Goal: Task Accomplishment & Management: Use online tool/utility

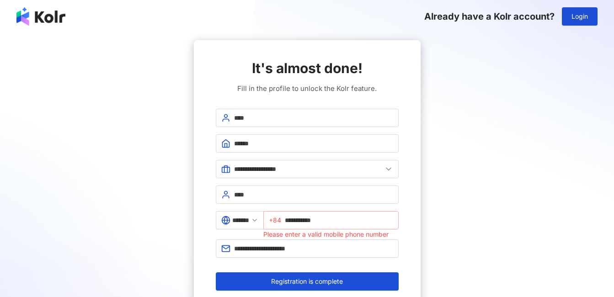
click at [347, 220] on input "**********" at bounding box center [339, 220] width 108 height 10
type input "*"
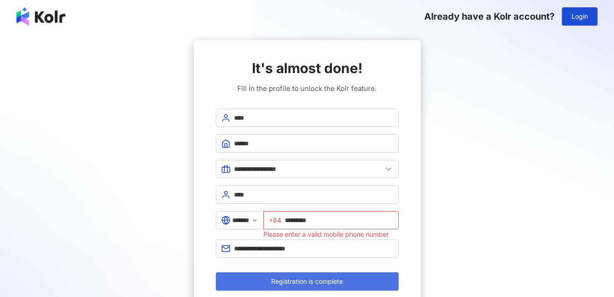
type input "*********"
click at [322, 284] on span "Registration is complete" at bounding box center [307, 281] width 72 height 7
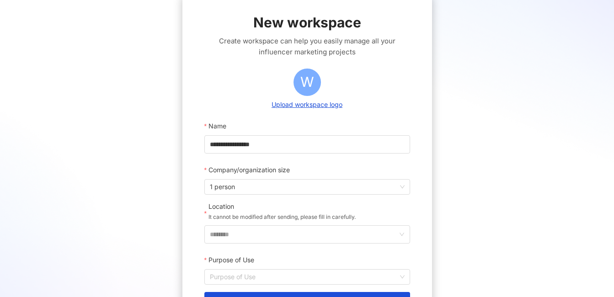
scroll to position [137, 0]
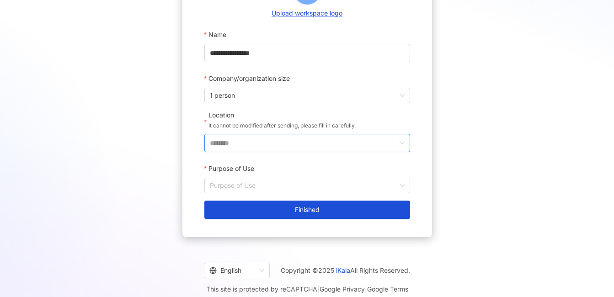
click at [261, 139] on input "********" at bounding box center [304, 142] width 188 height 17
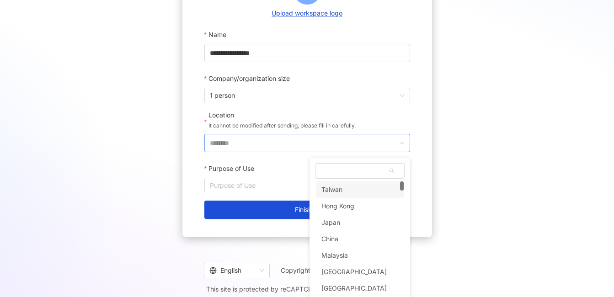
click at [399, 142] on icon "down" at bounding box center [401, 142] width 5 height 5
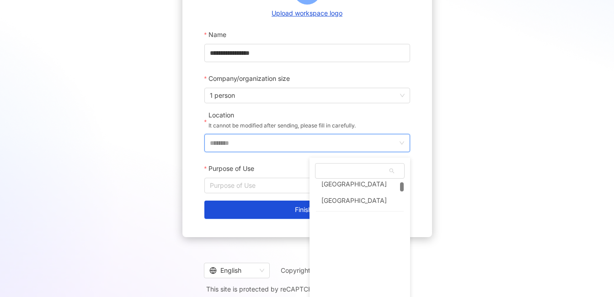
scroll to position [46, 0]
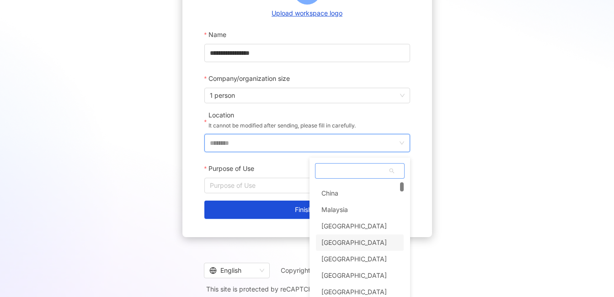
click at [335, 240] on div "[GEOGRAPHIC_DATA]" at bounding box center [354, 243] width 65 height 16
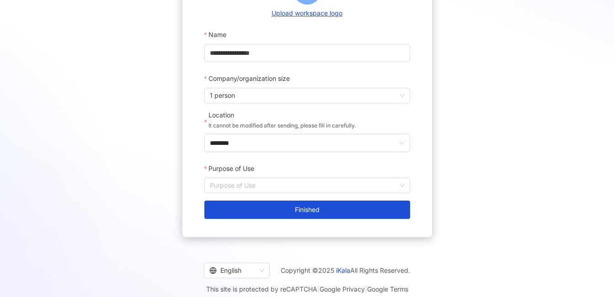
click at [264, 182] on input "Purpose of Use" at bounding box center [307, 185] width 195 height 15
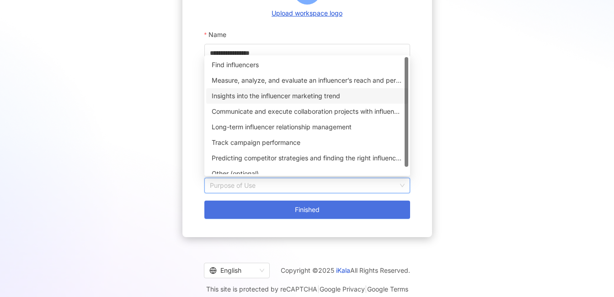
drag, startPoint x: 253, startPoint y: 95, endPoint x: 259, endPoint y: 204, distance: 109.9
click at [253, 95] on div "Insights into the influencer marketing trend" at bounding box center [307, 96] width 191 height 10
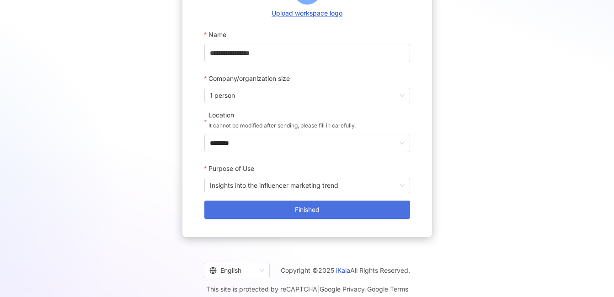
click at [259, 204] on button "Finished" at bounding box center [307, 210] width 206 height 18
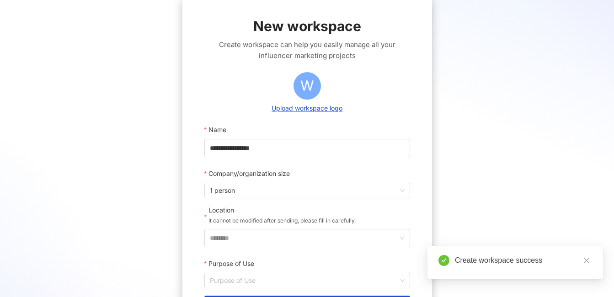
scroll to position [137, 0]
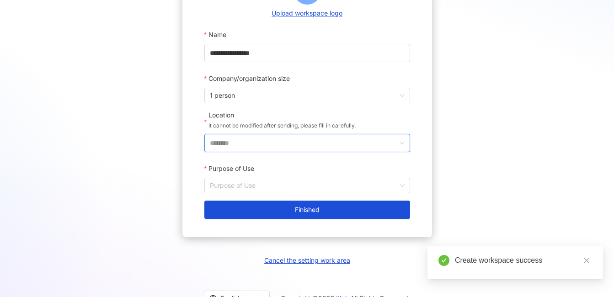
click at [257, 139] on input "********" at bounding box center [304, 142] width 188 height 17
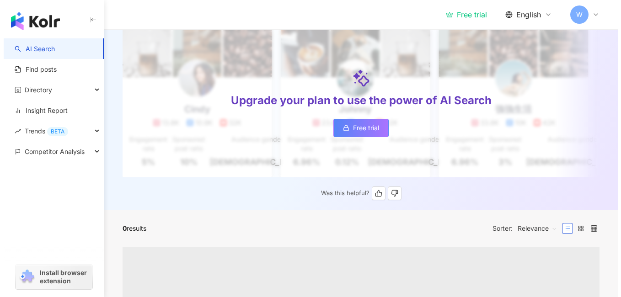
scroll to position [128, 0]
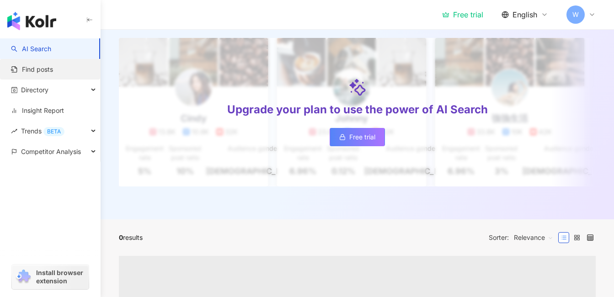
click at [53, 67] on link "Find posts" at bounding box center [32, 69] width 42 height 9
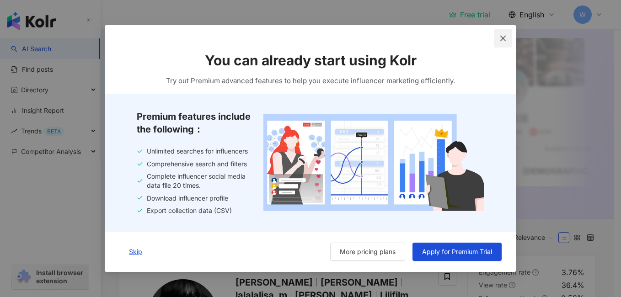
click at [503, 37] on icon "close" at bounding box center [502, 38] width 7 height 7
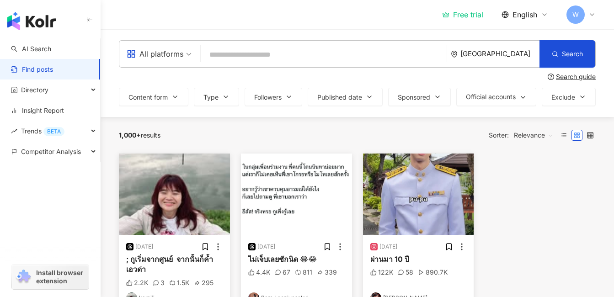
drag, startPoint x: 522, startPoint y: 56, endPoint x: 518, endPoint y: 59, distance: 4.9
click at [516, 60] on div "[GEOGRAPHIC_DATA]" at bounding box center [495, 54] width 89 height 27
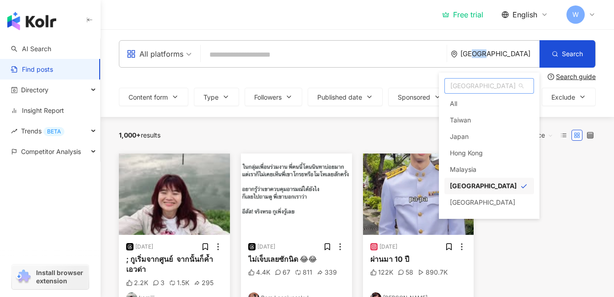
drag, startPoint x: 518, startPoint y: 59, endPoint x: 472, endPoint y: 88, distance: 54.7
click at [472, 88] on span "[GEOGRAPHIC_DATA]" at bounding box center [489, 86] width 89 height 15
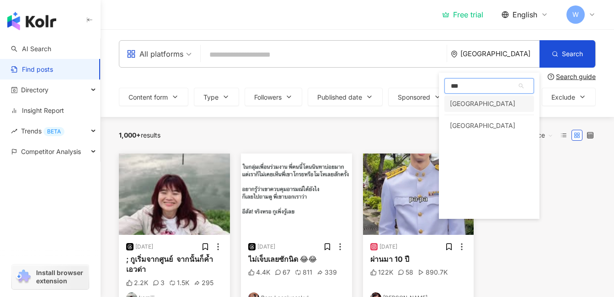
type input "****"
click at [477, 106] on div "[GEOGRAPHIC_DATA]" at bounding box center [482, 104] width 65 height 16
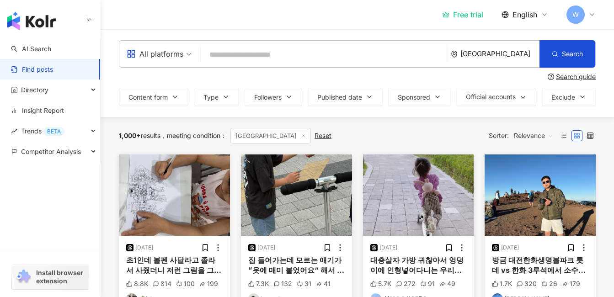
scroll to position [46, 0]
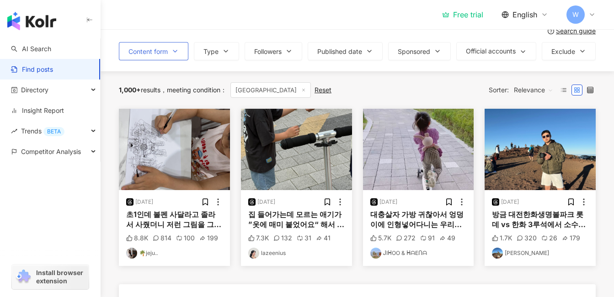
click at [171, 47] on button "Content form" at bounding box center [154, 51] width 70 height 18
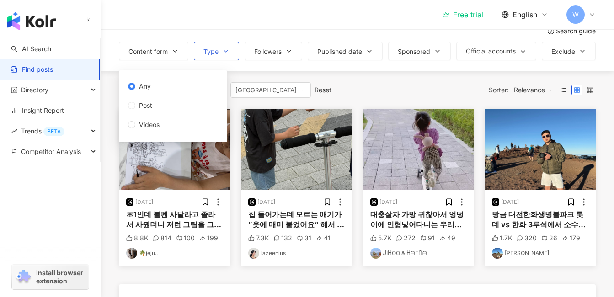
click at [196, 50] on button "Type" at bounding box center [216, 51] width 45 height 18
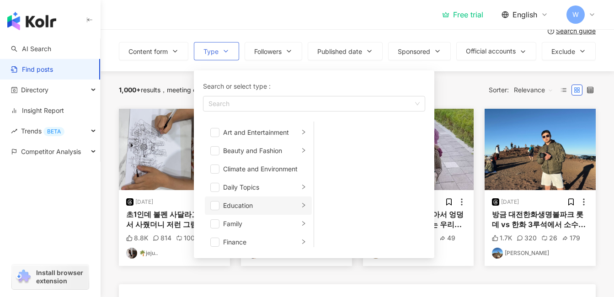
click at [220, 206] on li "Education" at bounding box center [258, 206] width 107 height 18
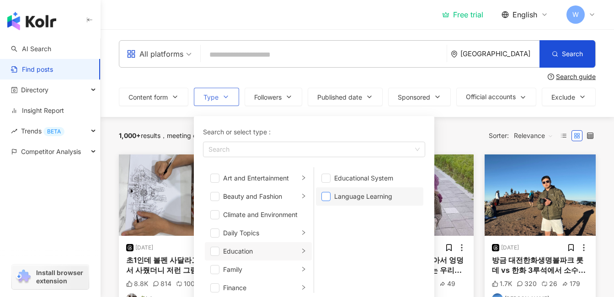
click at [329, 195] on span "button" at bounding box center [326, 196] width 9 height 9
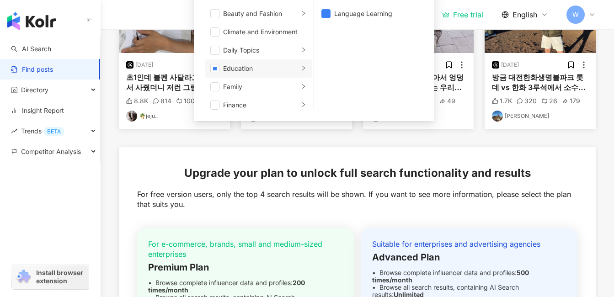
scroll to position [91, 0]
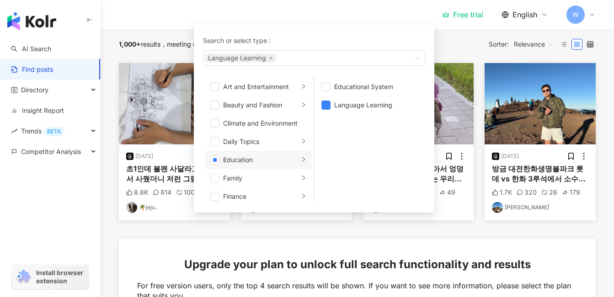
click at [459, 60] on div "1,000+ results meeting condition ： [GEOGRAPHIC_DATA] Reset Sorter: Relevance" at bounding box center [357, 45] width 477 height 38
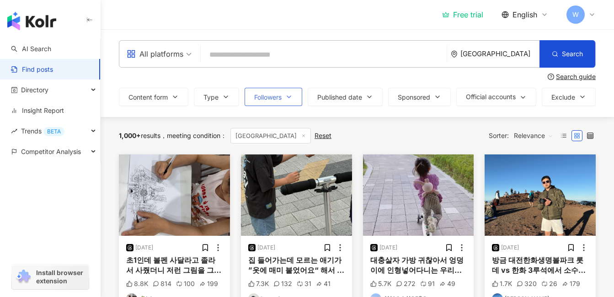
click at [269, 101] on span "Followers" at bounding box center [267, 97] width 27 height 7
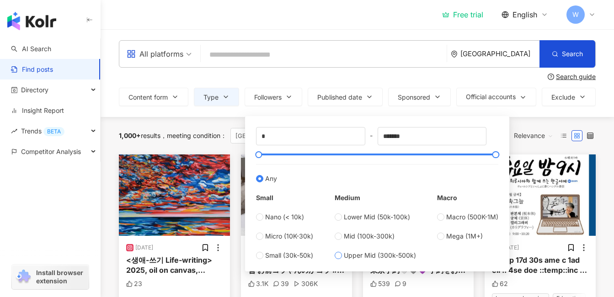
type input "******"
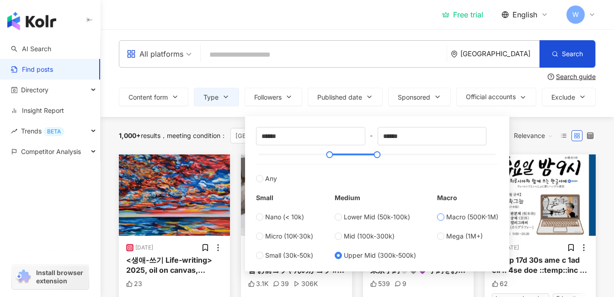
type input "******"
click at [519, 106] on div "Content form Type Followers Published date Sponsored Official accounts Exclude …" at bounding box center [357, 97] width 477 height 18
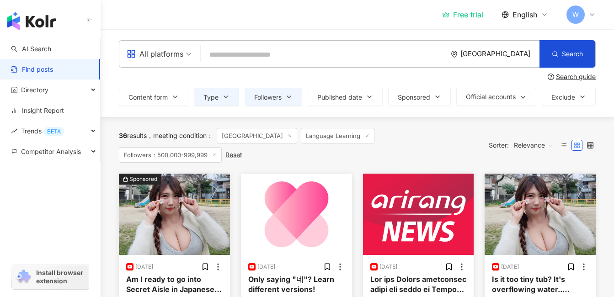
scroll to position [46, 0]
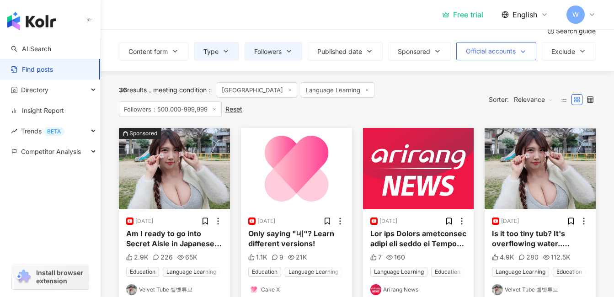
click at [491, 51] on span "Official accounts" at bounding box center [491, 51] width 50 height 7
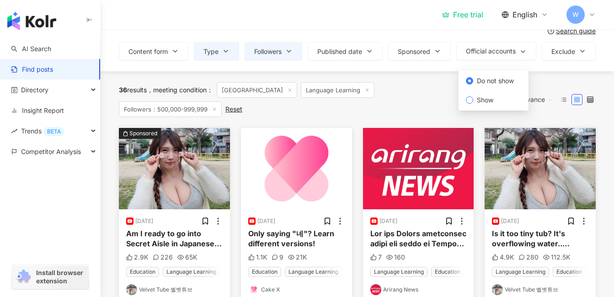
click at [483, 99] on span "Show" at bounding box center [485, 100] width 24 height 10
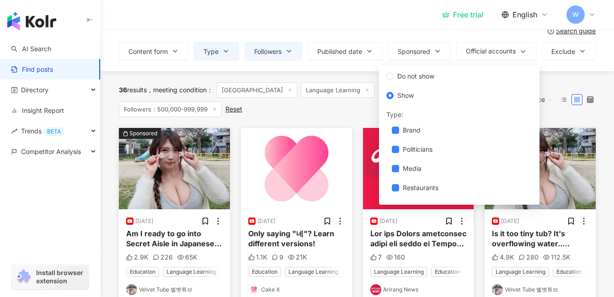
click at [545, 60] on div "Content form Type Followers Published date Sponsored Official accounts Exclude …" at bounding box center [357, 51] width 477 height 18
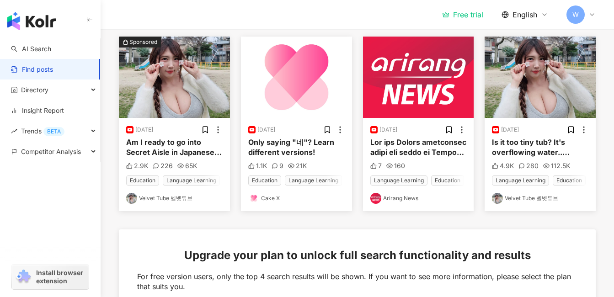
scroll to position [46, 0]
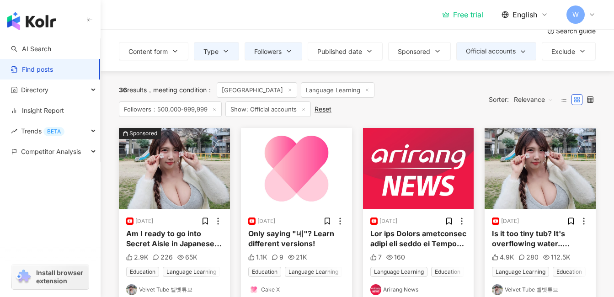
click at [544, 188] on img at bounding box center [540, 168] width 111 height 81
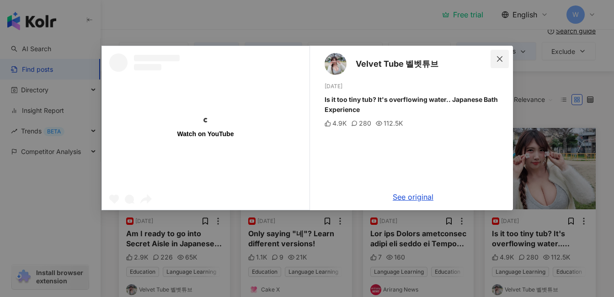
click at [497, 64] on button "Close" at bounding box center [500, 59] width 18 height 18
